Goal: Check status: Check status

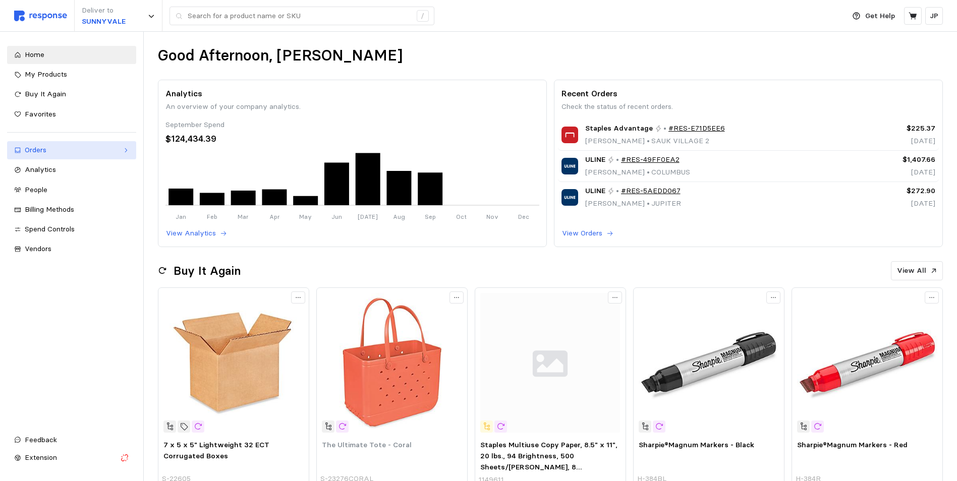
click at [122, 151] on span at bounding box center [125, 150] width 7 height 7
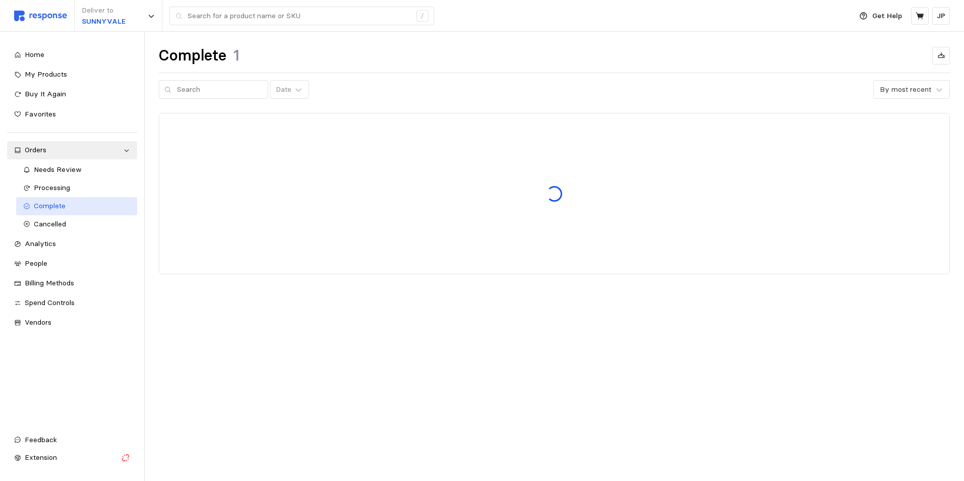
click at [53, 204] on span "Complete" at bounding box center [50, 205] width 32 height 9
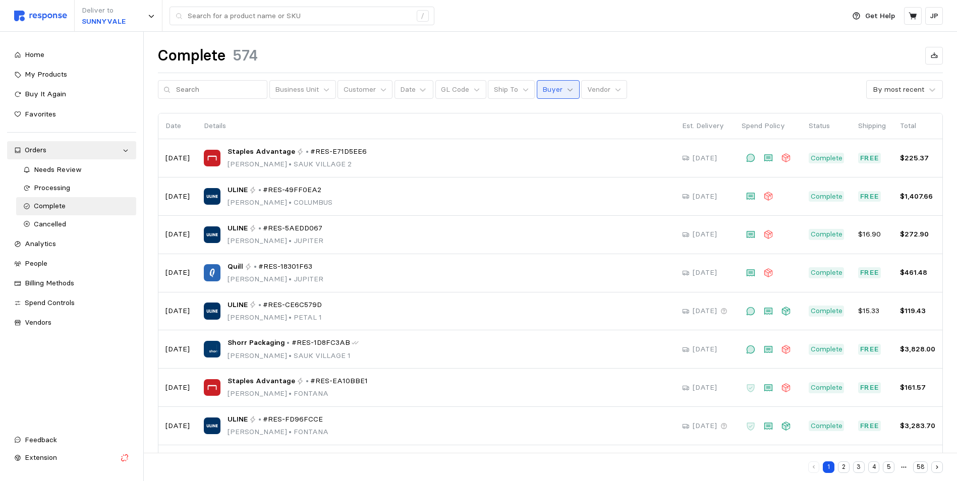
click at [566, 92] on icon at bounding box center [569, 89] width 7 height 7
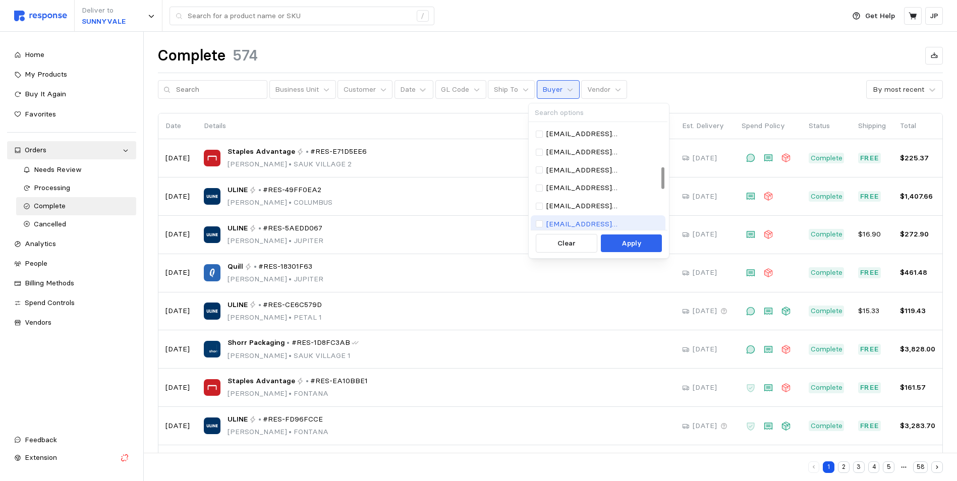
scroll to position [196, 0]
click at [578, 168] on p "[EMAIL_ADDRESS][DOMAIN_NAME]" at bounding box center [603, 170] width 114 height 11
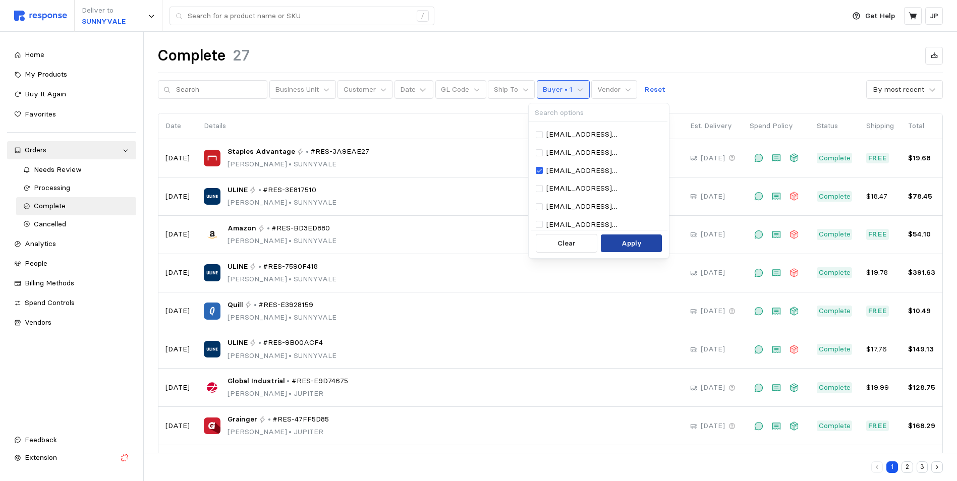
click at [619, 241] on button "Apply" at bounding box center [631, 244] width 61 height 18
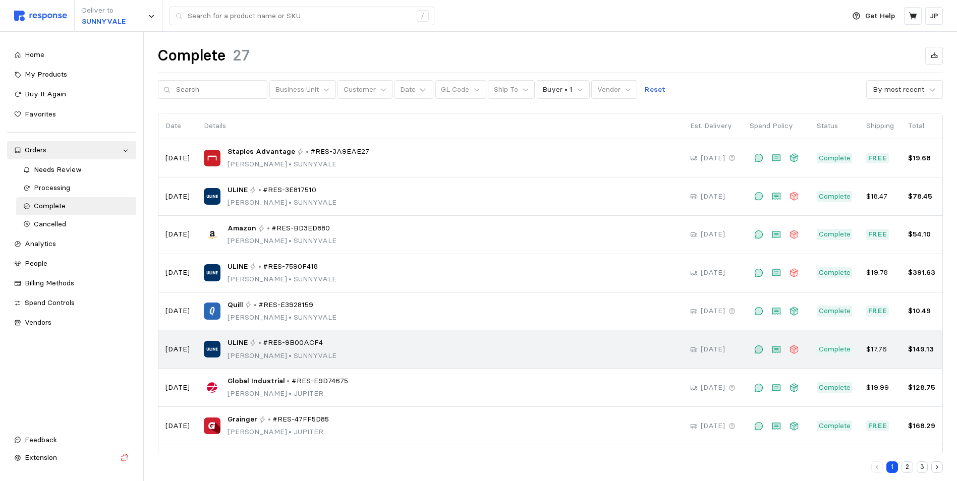
click at [269, 349] on div "ULINE • #RES-9B00ACF4 [PERSON_NAME] • [GEOGRAPHIC_DATA]" at bounding box center [281, 349] width 109 height 24
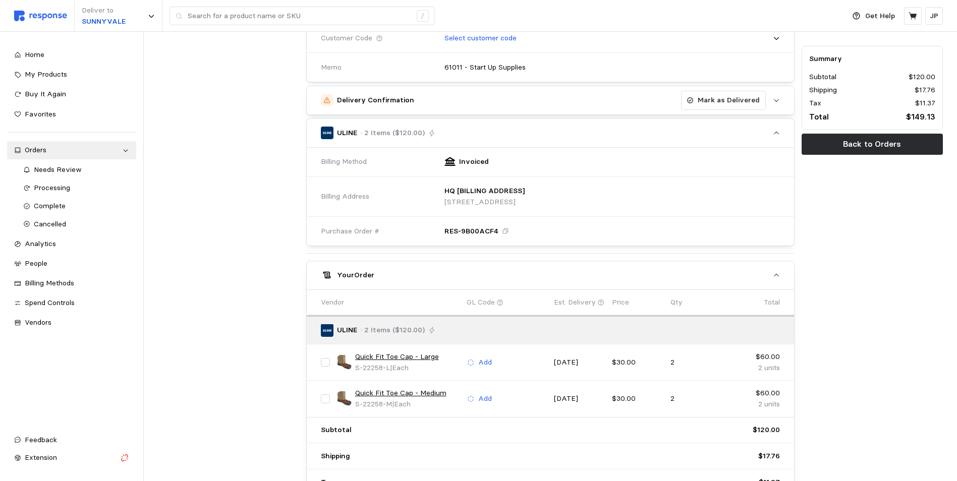
scroll to position [303, 0]
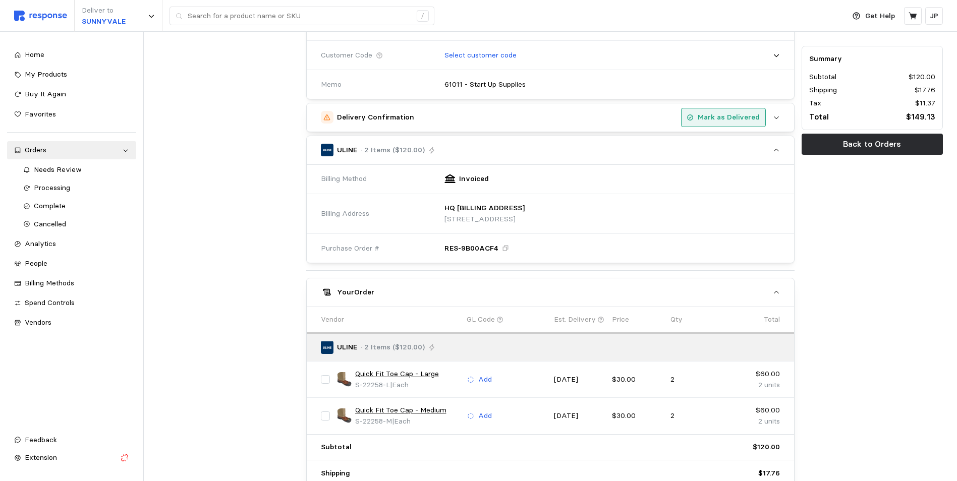
click at [739, 116] on p "Mark as Delivered" at bounding box center [729, 117] width 62 height 11
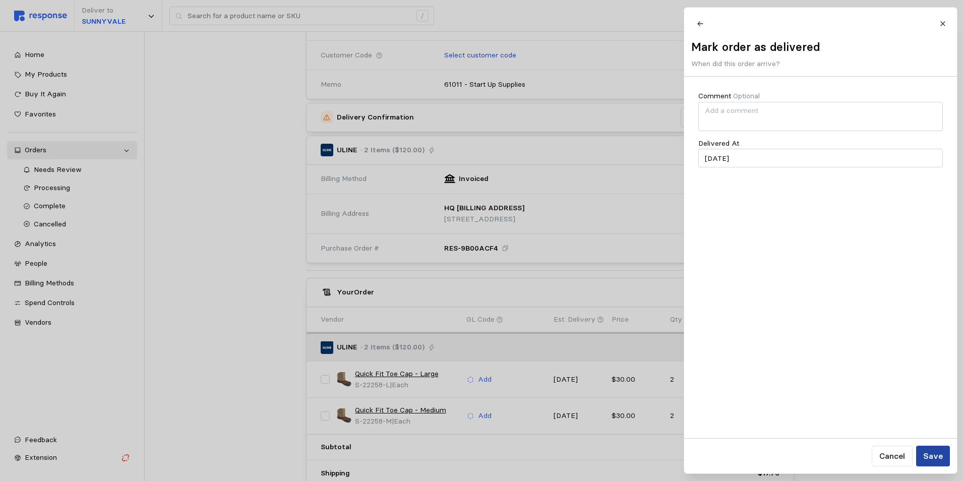
click at [941, 451] on p "Save" at bounding box center [933, 456] width 20 height 13
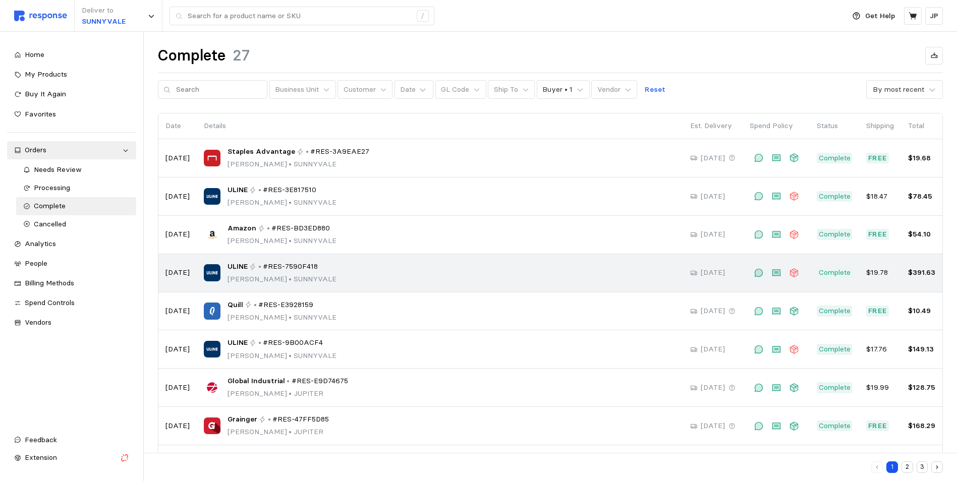
click at [275, 269] on span "#RES-7590F418" at bounding box center [290, 266] width 55 height 11
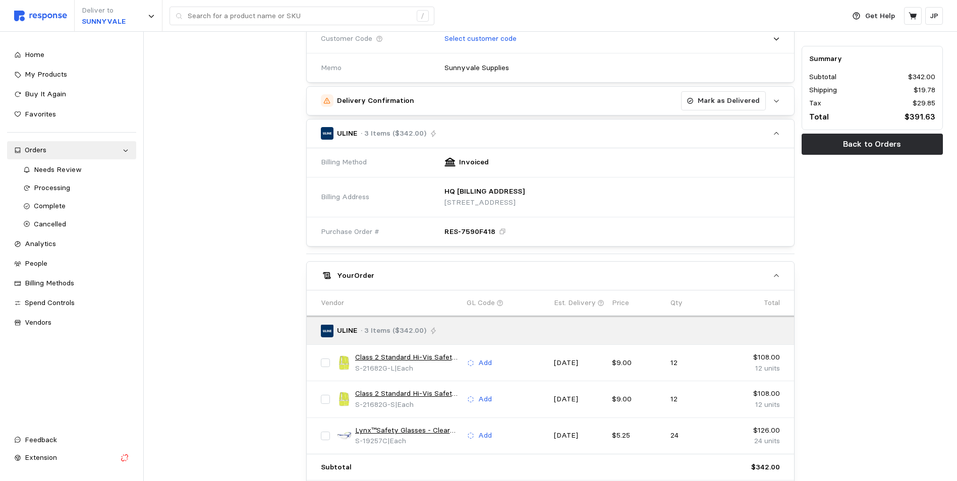
scroll to position [303, 0]
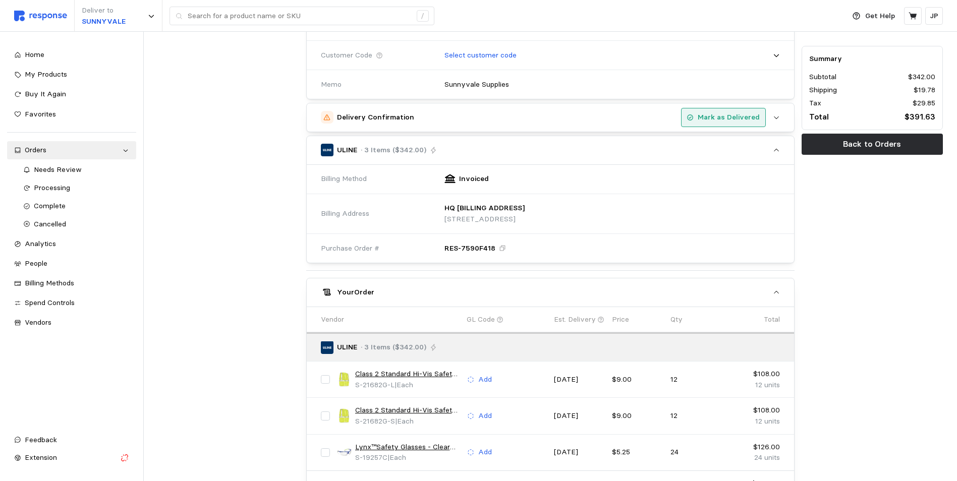
click at [720, 120] on p "Mark as Delivered" at bounding box center [729, 117] width 62 height 11
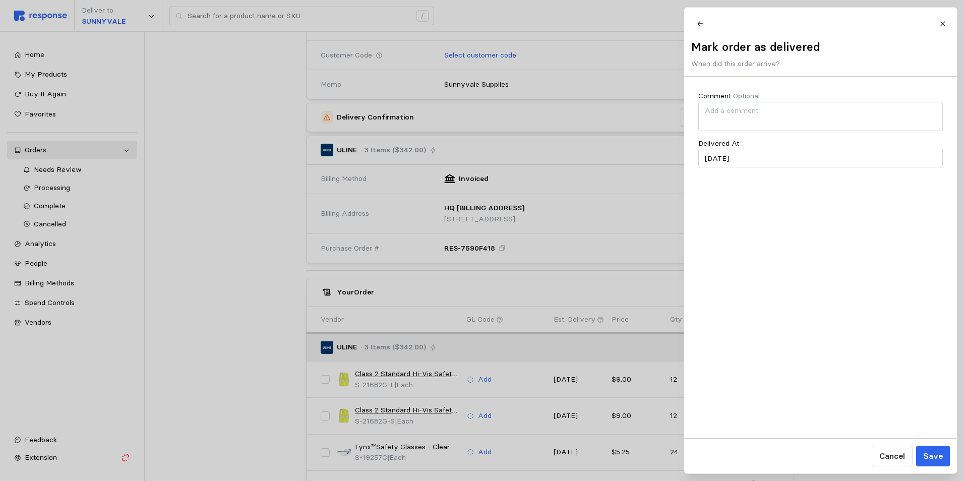
click at [933, 453] on p "Save" at bounding box center [933, 456] width 20 height 13
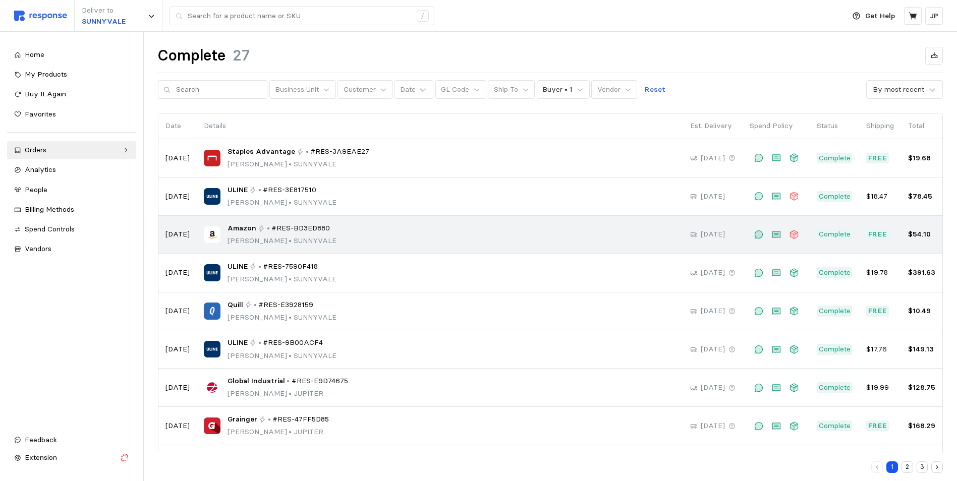
click at [294, 232] on span "#RES-BD3ED880" at bounding box center [300, 228] width 59 height 11
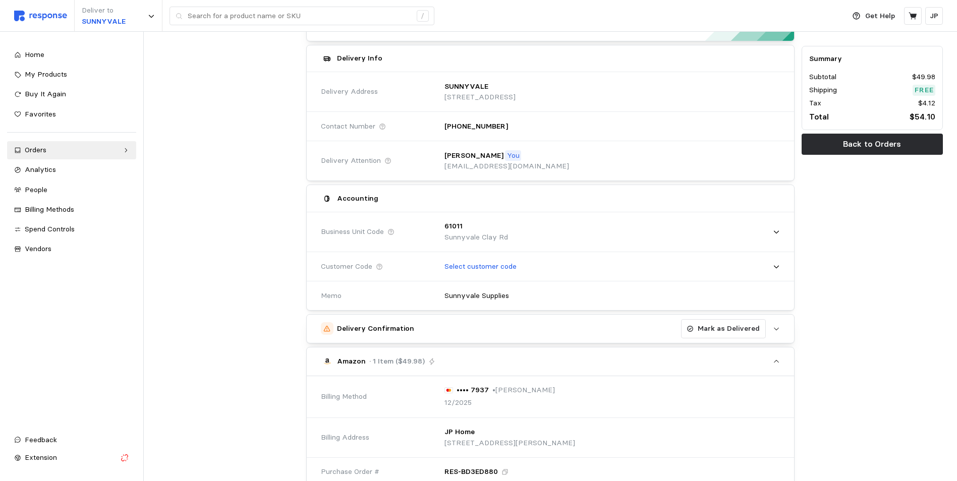
scroll to position [90, 0]
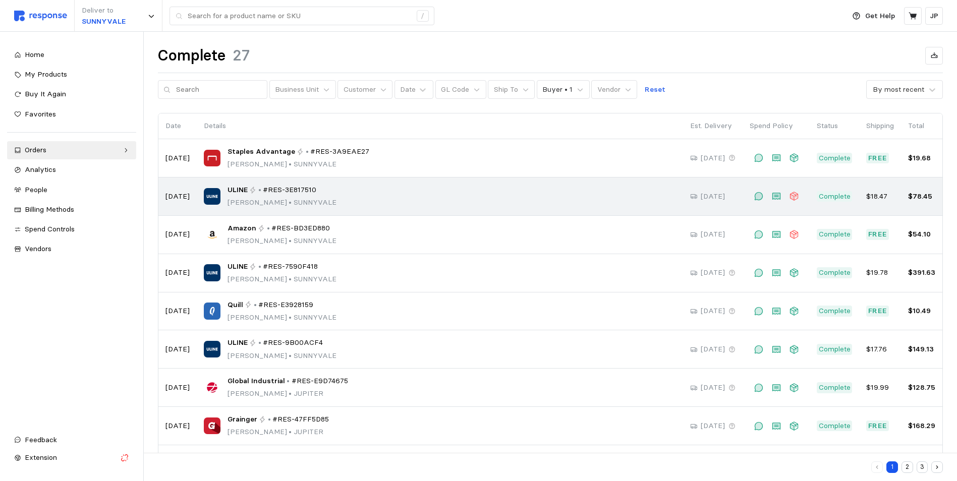
click at [256, 190] on div "ULINE • #RES-3E817510" at bounding box center [281, 190] width 109 height 11
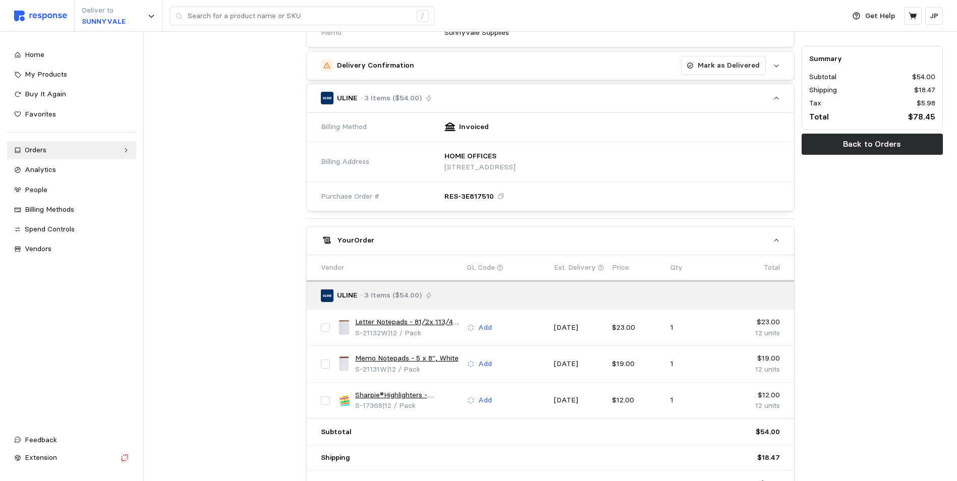
scroll to position [303, 0]
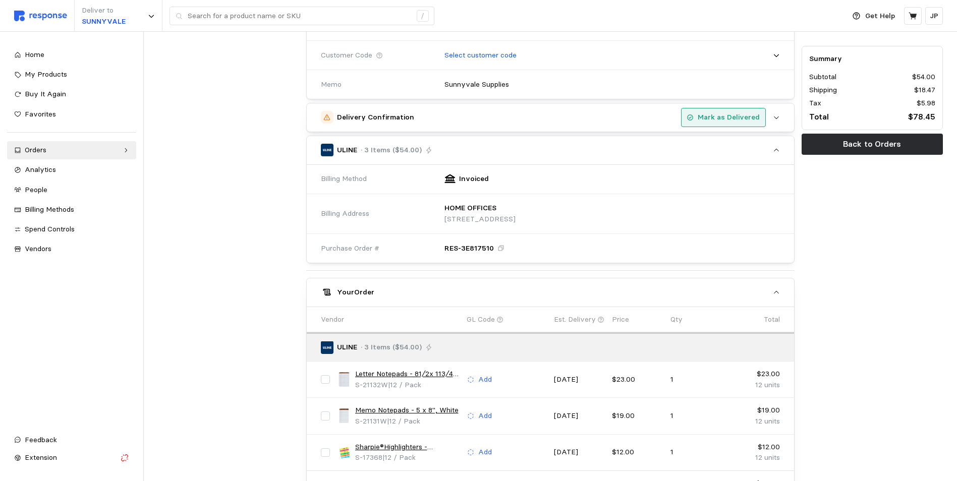
click at [719, 118] on p "Mark as Delivered" at bounding box center [729, 117] width 62 height 11
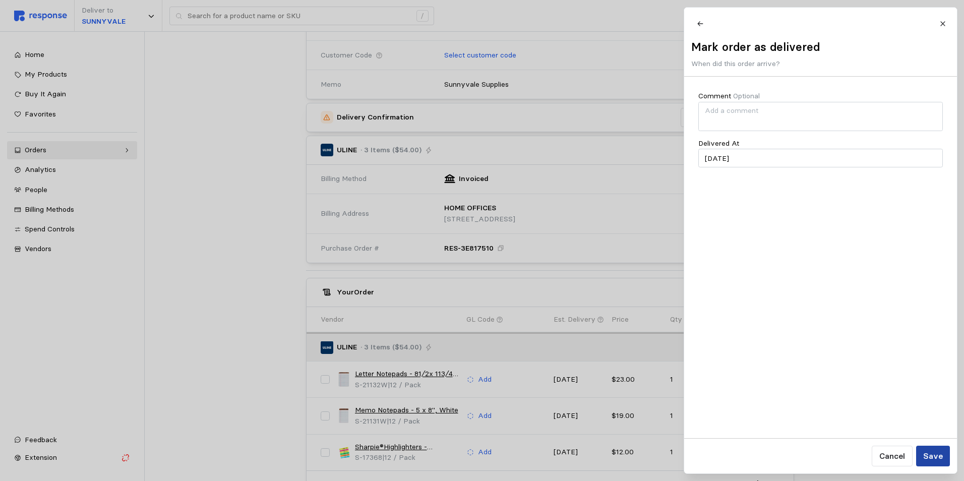
click at [926, 457] on p "Save" at bounding box center [933, 456] width 20 height 13
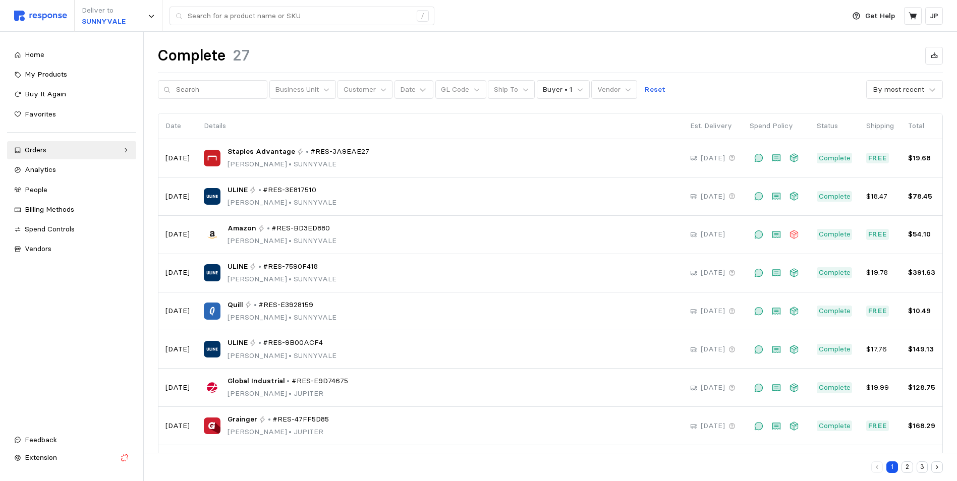
click at [907, 467] on button "2" at bounding box center [907, 468] width 12 height 12
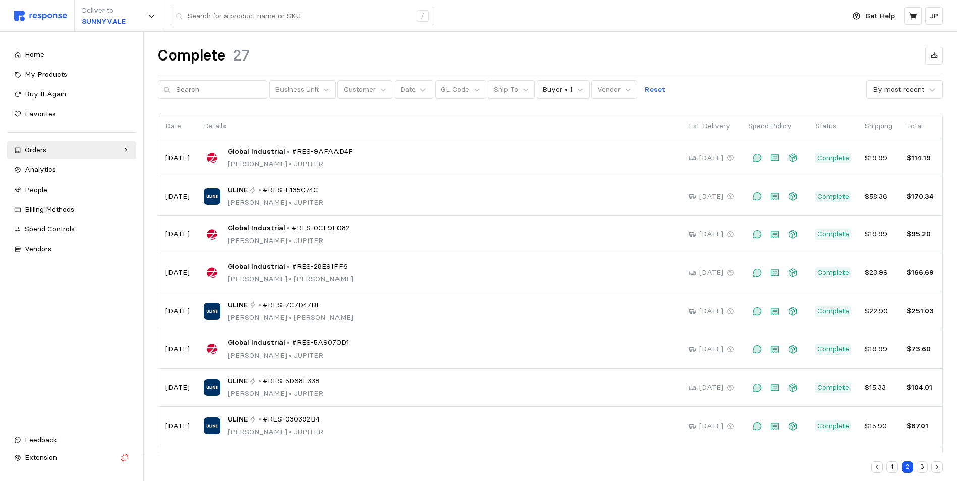
click at [922, 466] on button "3" at bounding box center [922, 468] width 12 height 12
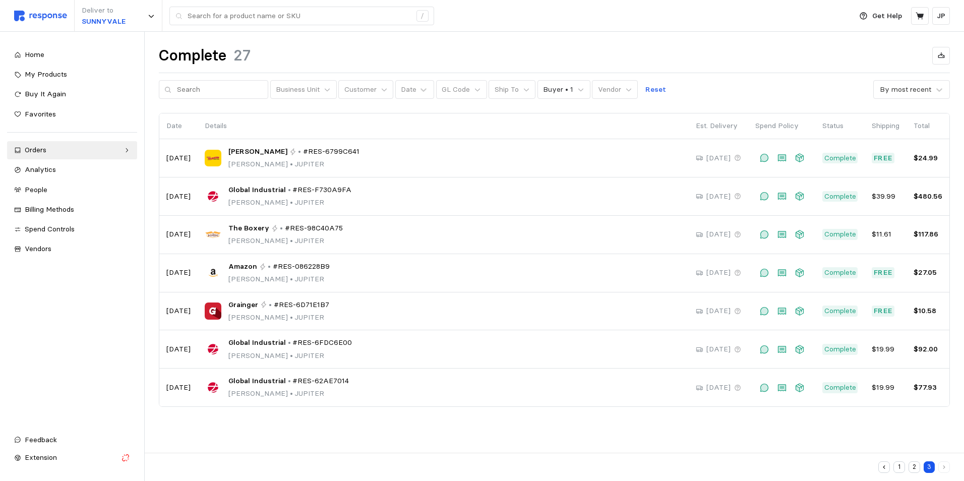
click at [898, 465] on button "1" at bounding box center [900, 468] width 12 height 12
